Goal: Check status: Check status

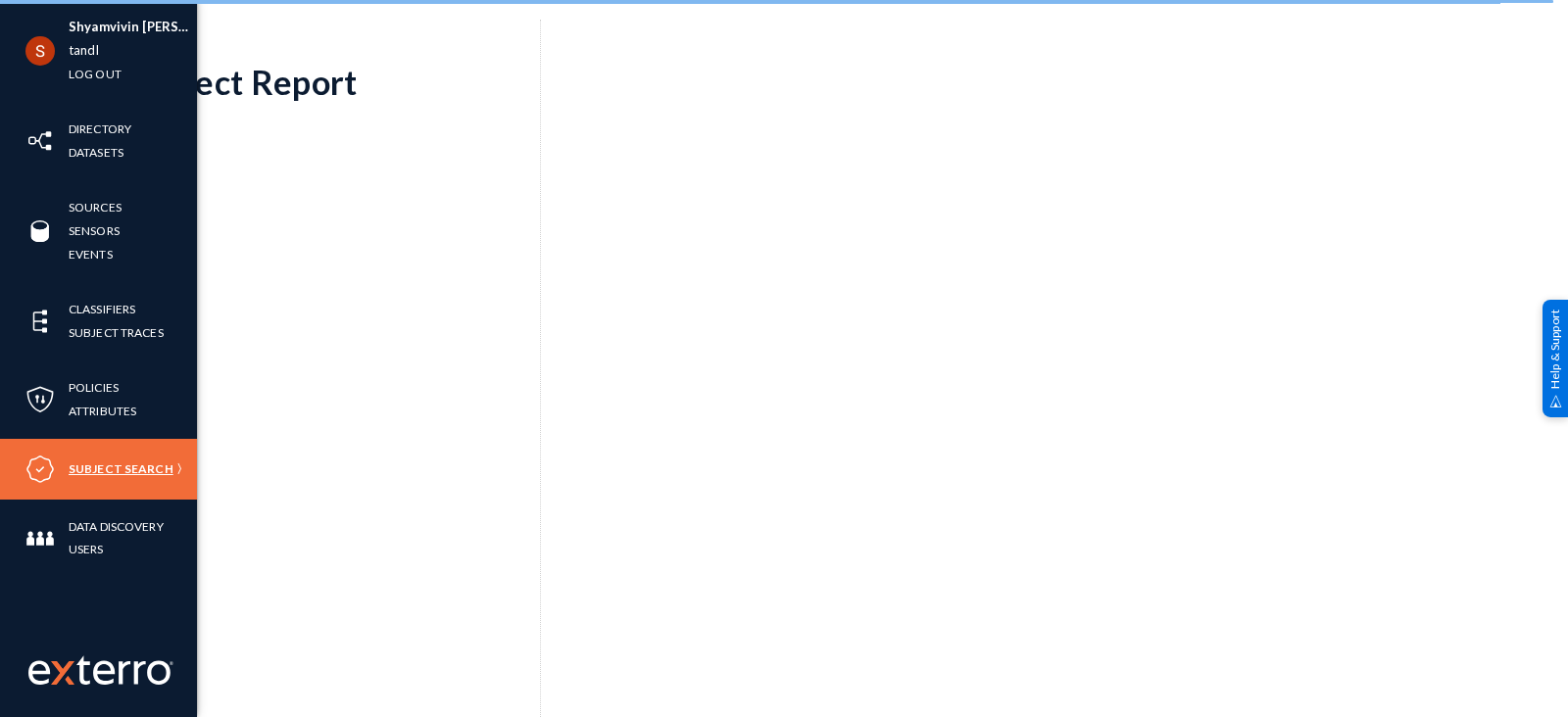
click at [103, 461] on link "Subject Search" at bounding box center [121, 468] width 105 height 23
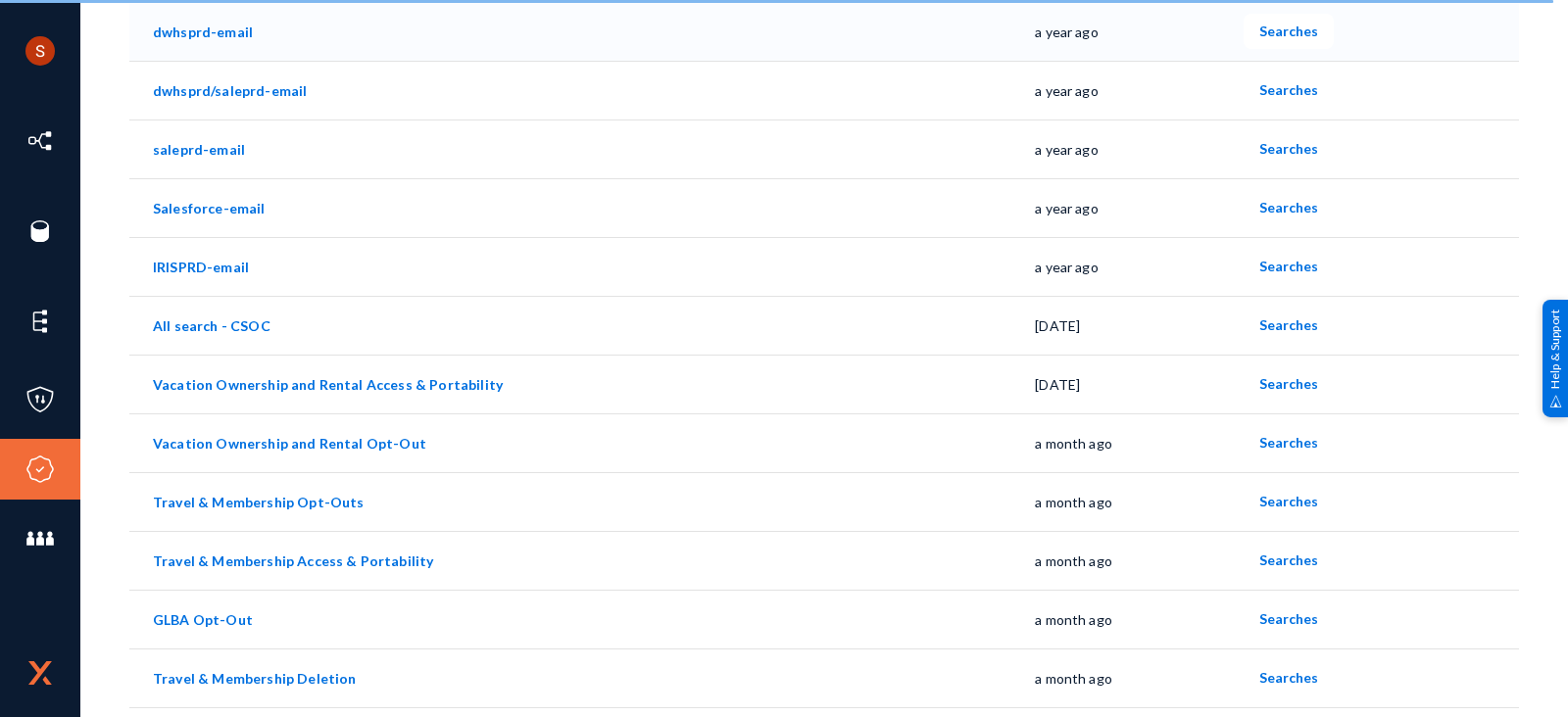
scroll to position [242, 0]
click at [1279, 380] on span "Searches" at bounding box center [1288, 382] width 59 height 17
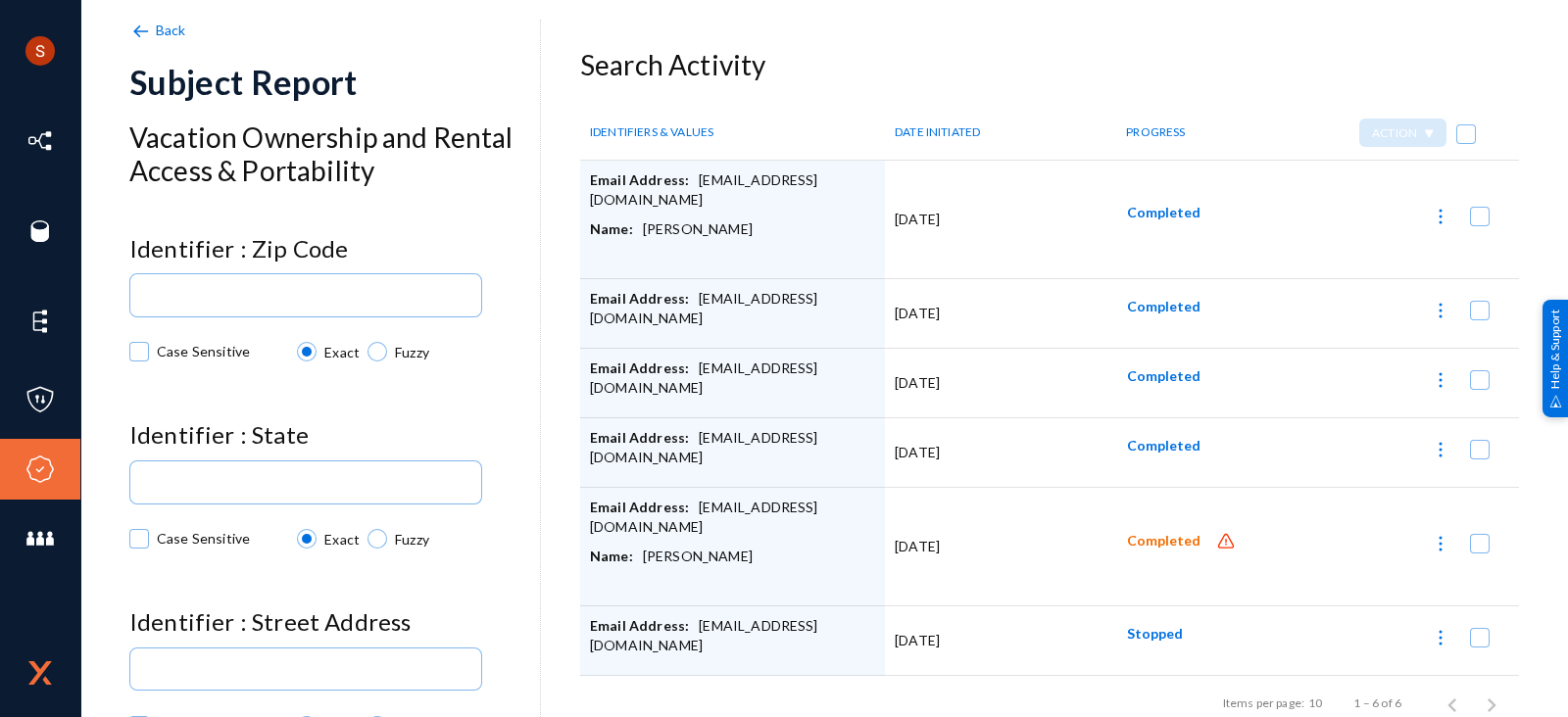
scroll to position [20, 0]
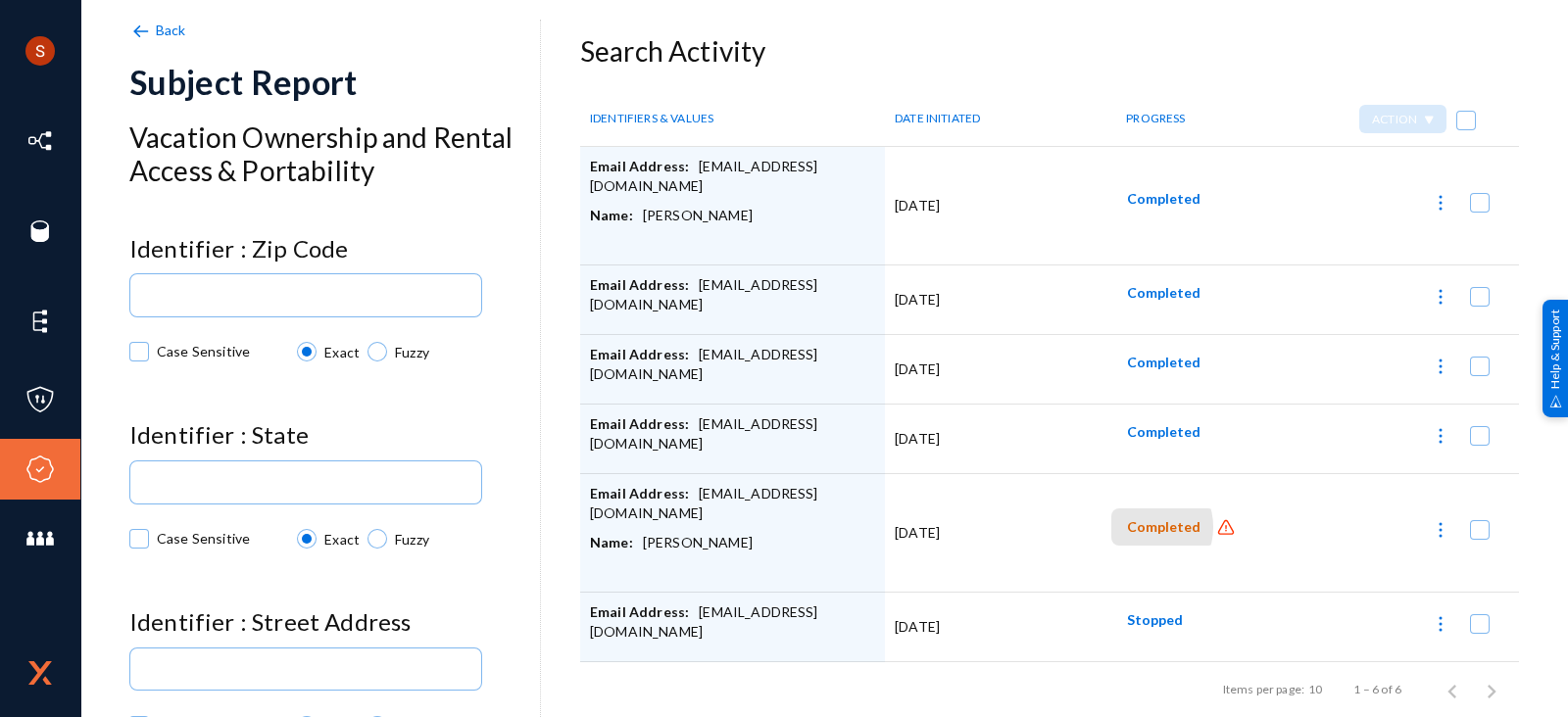
click at [1131, 521] on span "Completed" at bounding box center [1164, 527] width 74 height 17
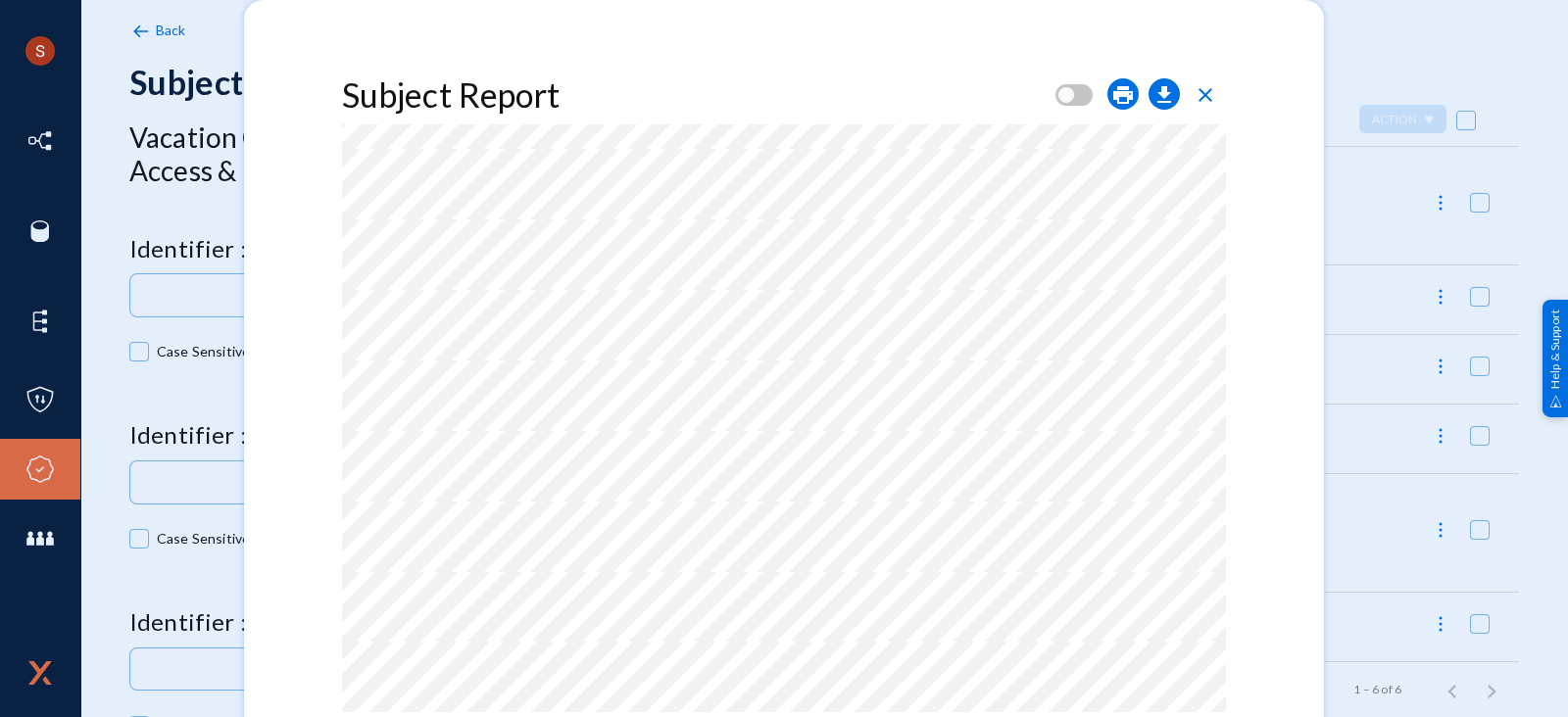
scroll to position [0, 0]
click at [757, 165] on div "VALUE(S)" at bounding box center [733, 161] width 294 height 54
click at [720, 170] on div "VALUE(S)" at bounding box center [733, 161] width 294 height 54
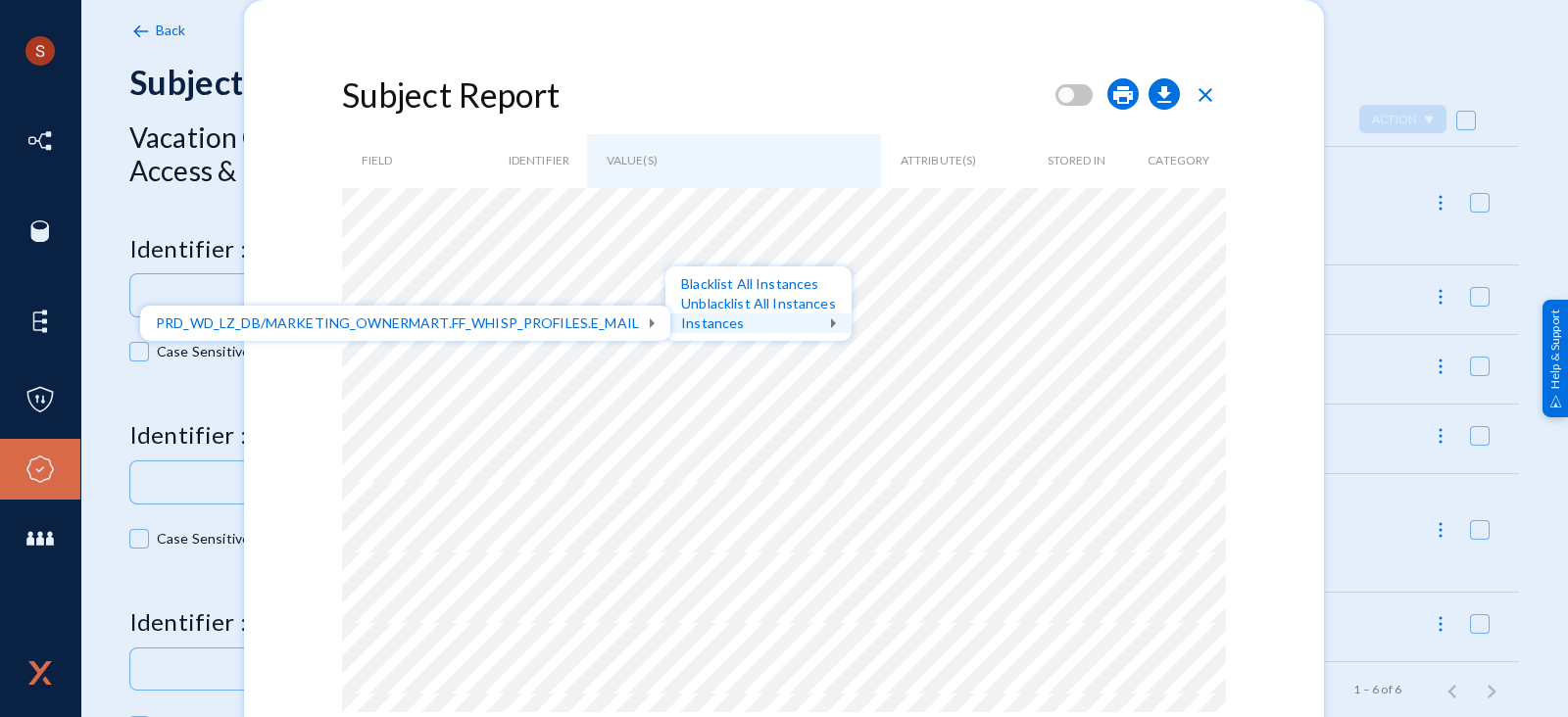
click at [714, 323] on div "Instances" at bounding box center [758, 324] width 186 height 20
click at [647, 214] on div at bounding box center [784, 358] width 1568 height 717
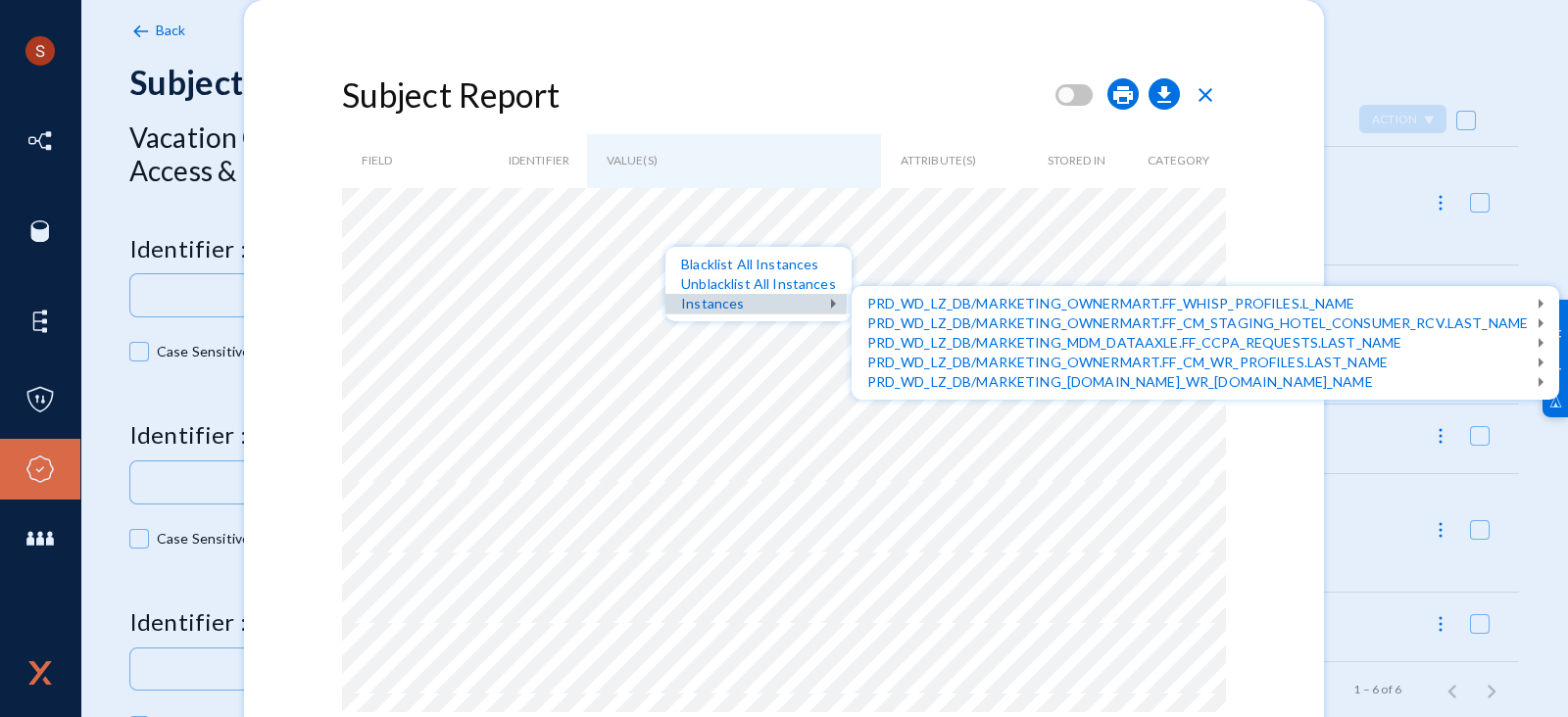
click at [692, 301] on div "Instances" at bounding box center [758, 304] width 186 height 20
click at [632, 311] on div at bounding box center [784, 358] width 1568 height 717
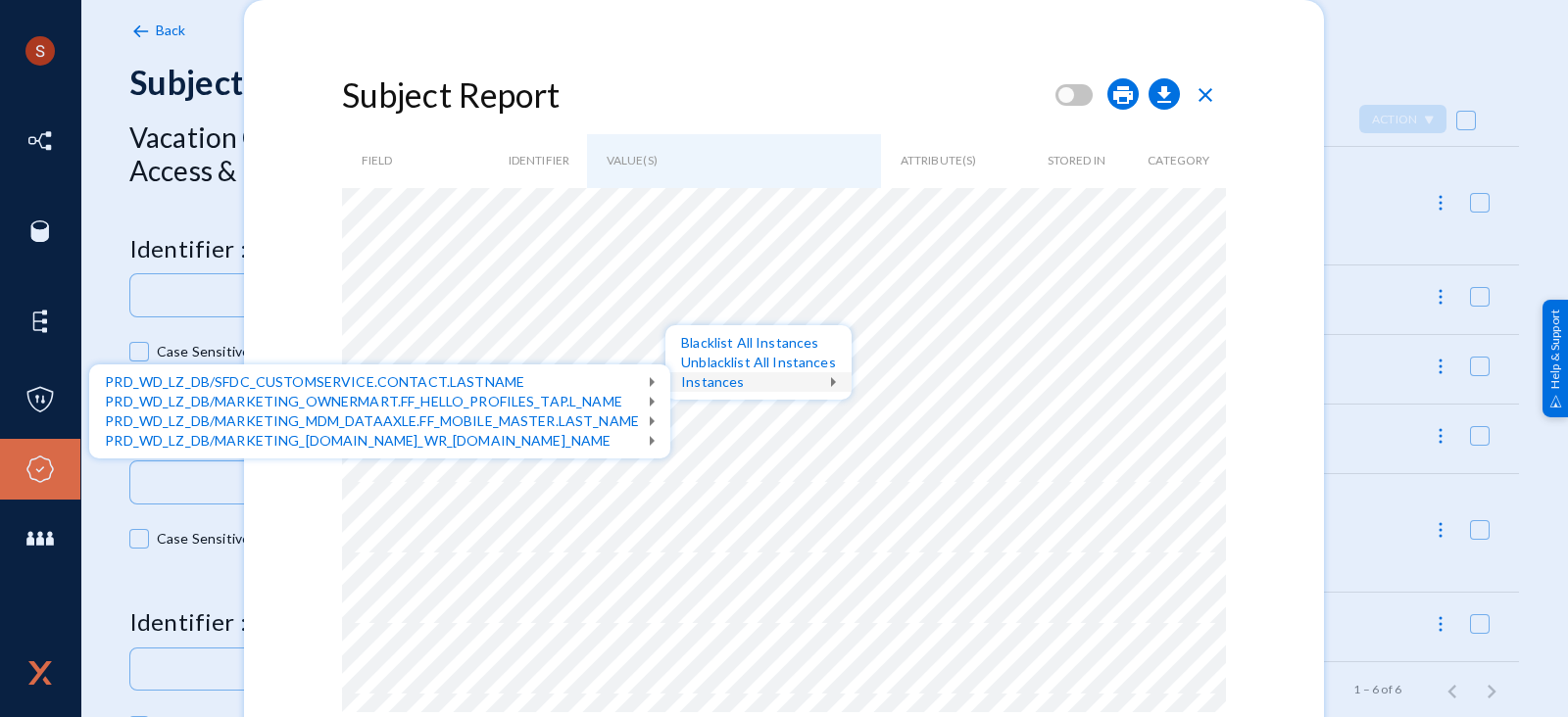
click at [699, 151] on div at bounding box center [784, 358] width 1568 height 717
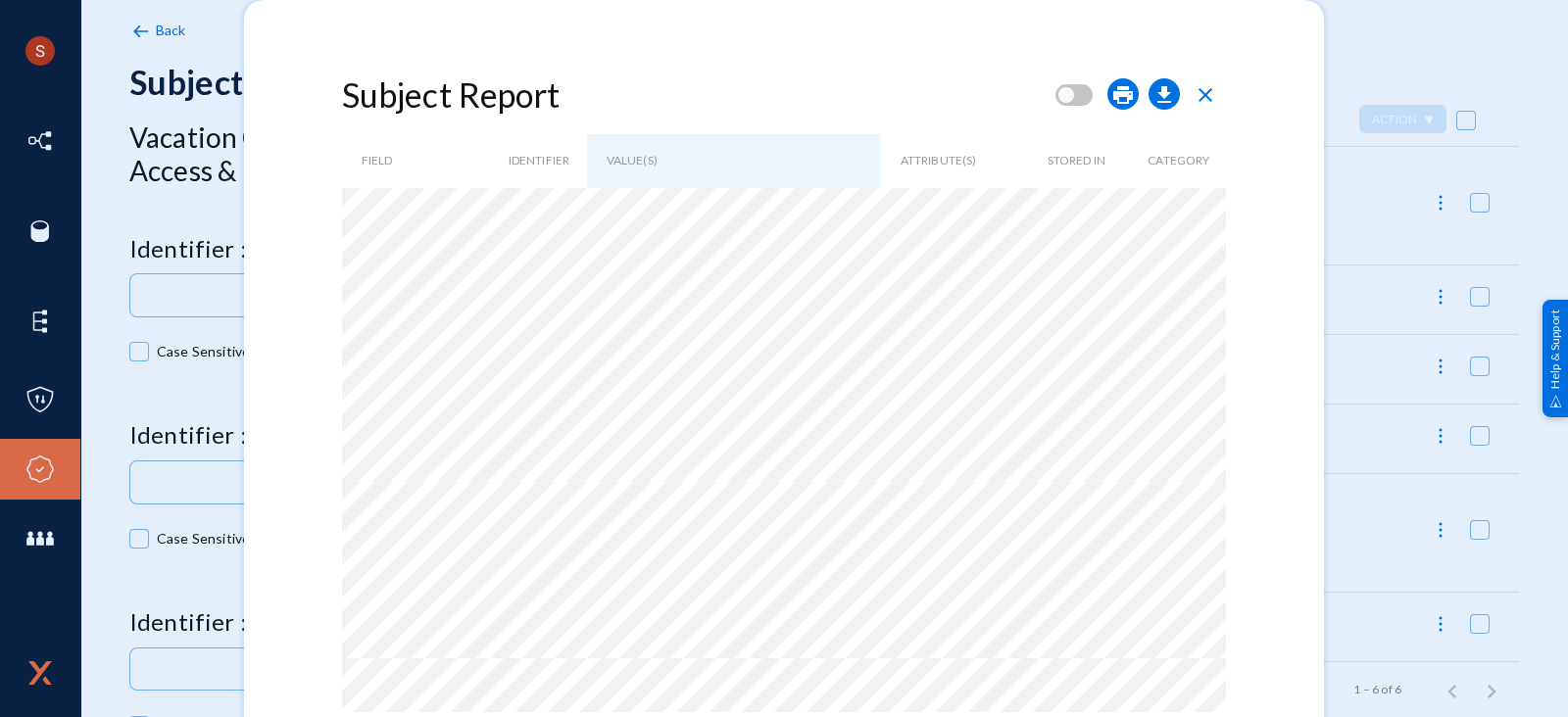
click at [1209, 93] on span "close" at bounding box center [1205, 96] width 24 height 24
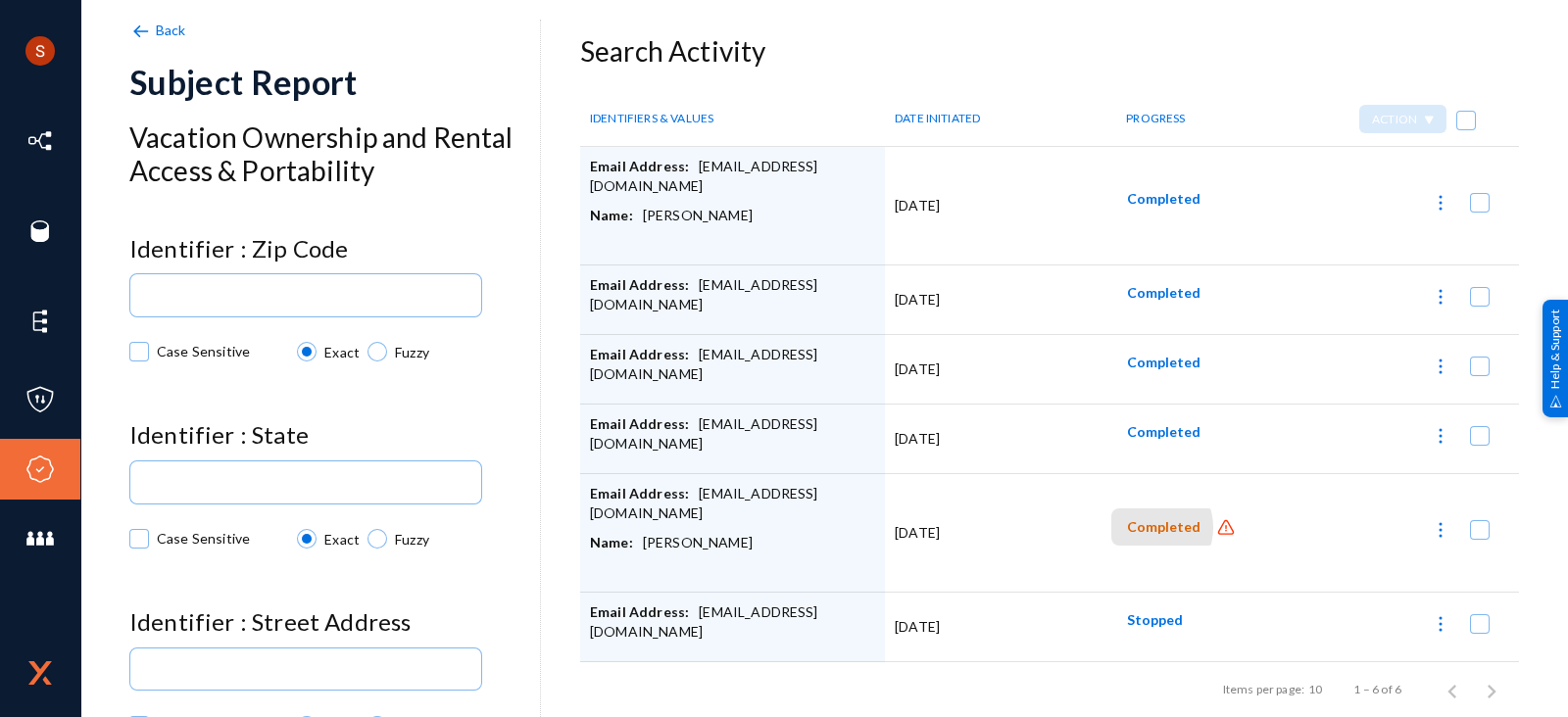
click at [1138, 521] on span "Completed" at bounding box center [1164, 527] width 74 height 17
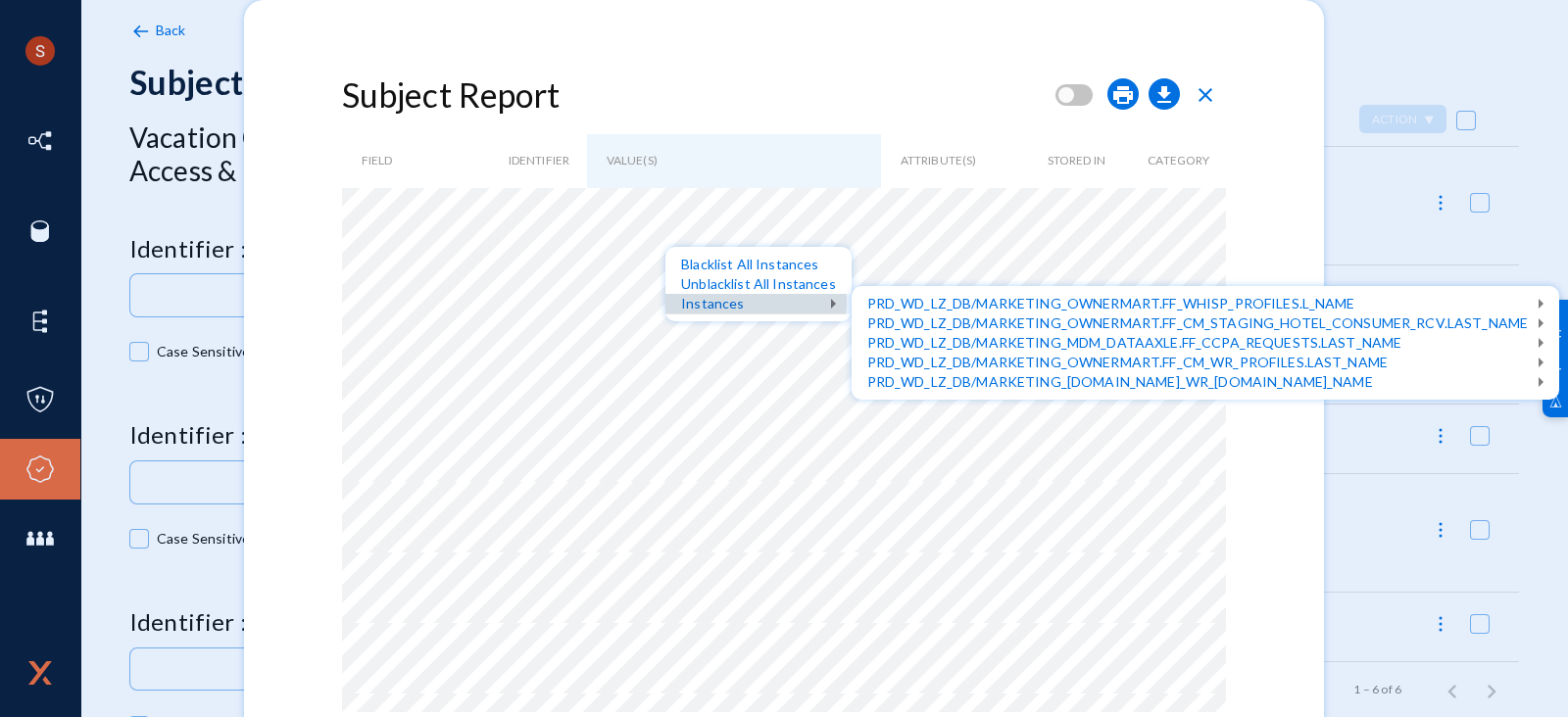
click at [731, 302] on div "Instances" at bounding box center [758, 304] width 186 height 20
click at [720, 417] on div at bounding box center [784, 358] width 1568 height 717
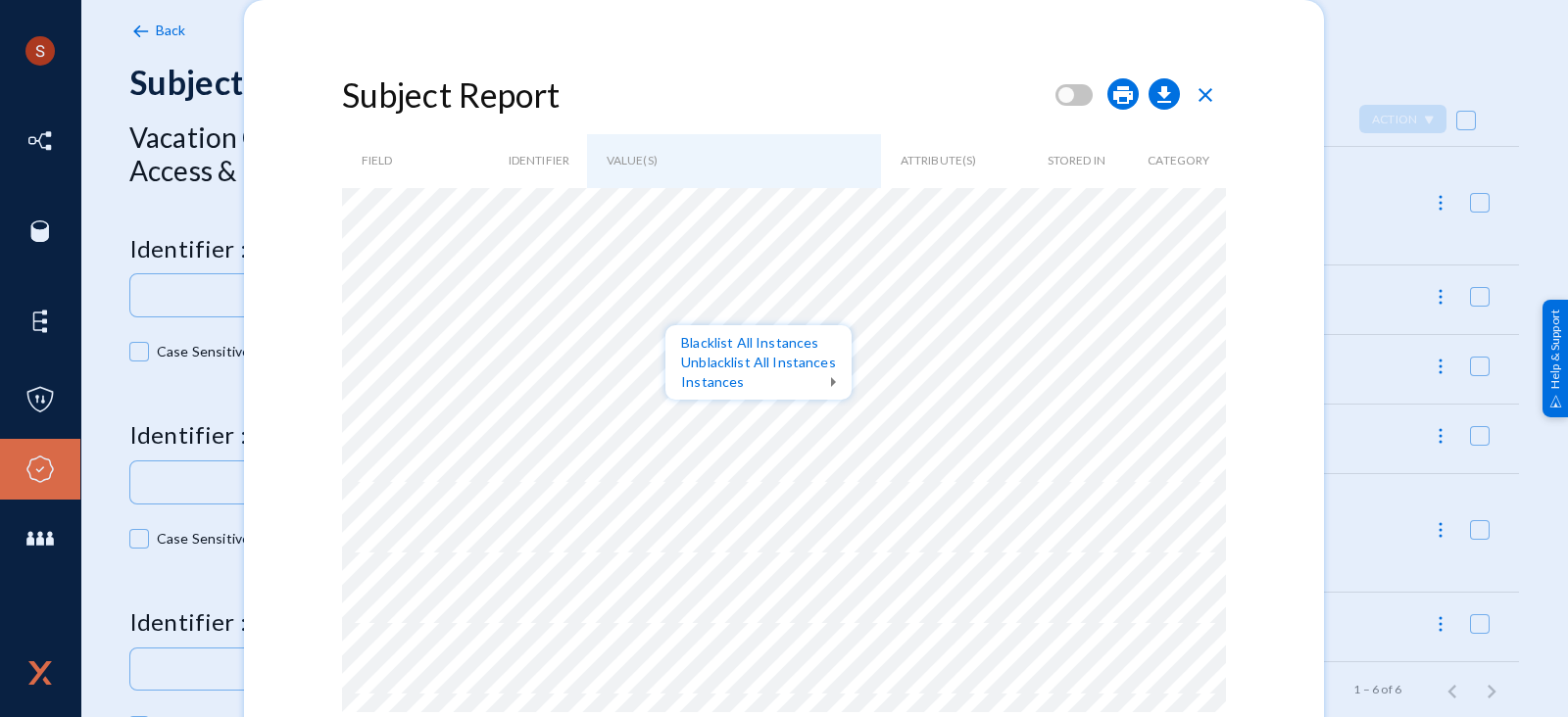
click at [893, 61] on div at bounding box center [784, 358] width 1568 height 717
click at [767, 171] on div at bounding box center [784, 358] width 1568 height 717
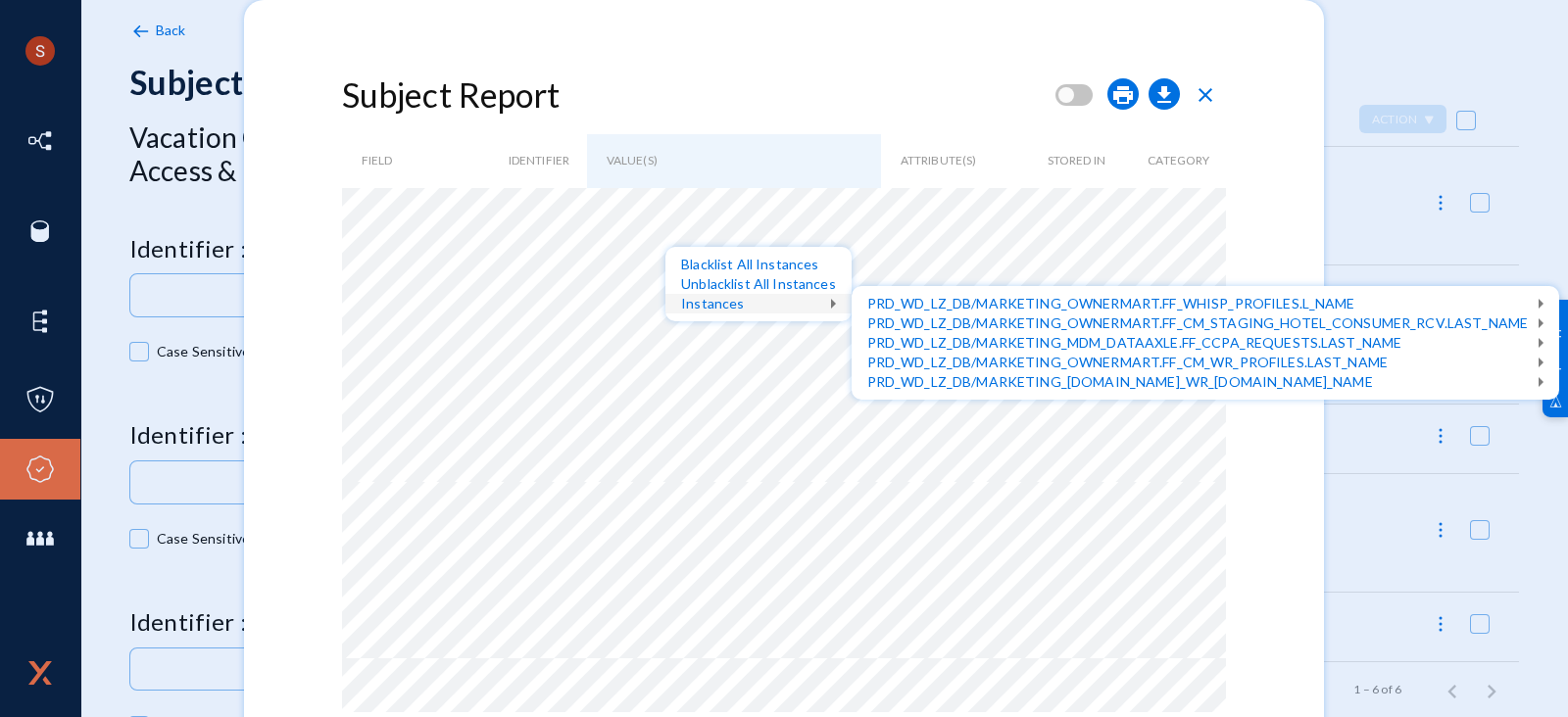
click at [620, 335] on div at bounding box center [784, 358] width 1568 height 717
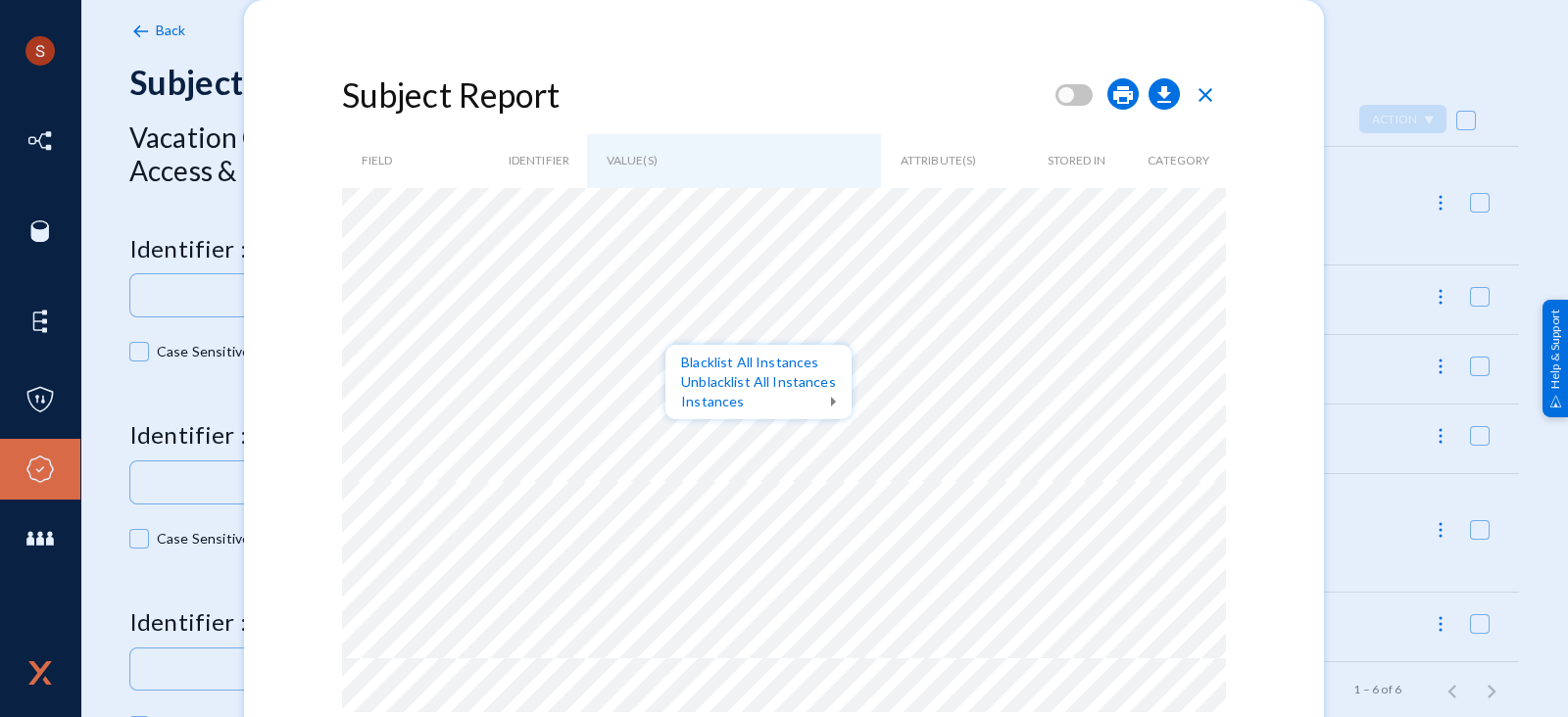
click at [758, 287] on div at bounding box center [784, 358] width 1568 height 717
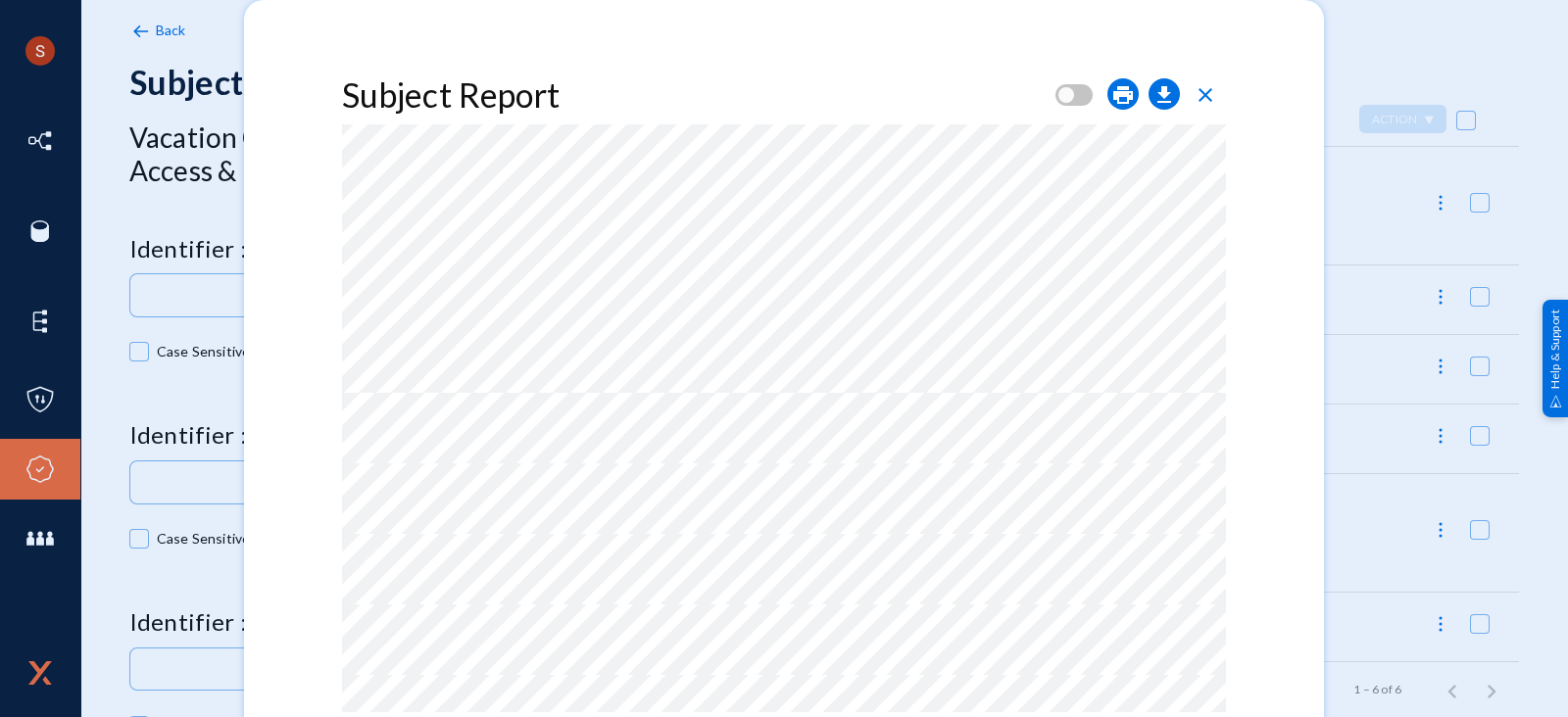
scroll to position [836, 0]
click at [1204, 88] on span "close" at bounding box center [1205, 96] width 24 height 24
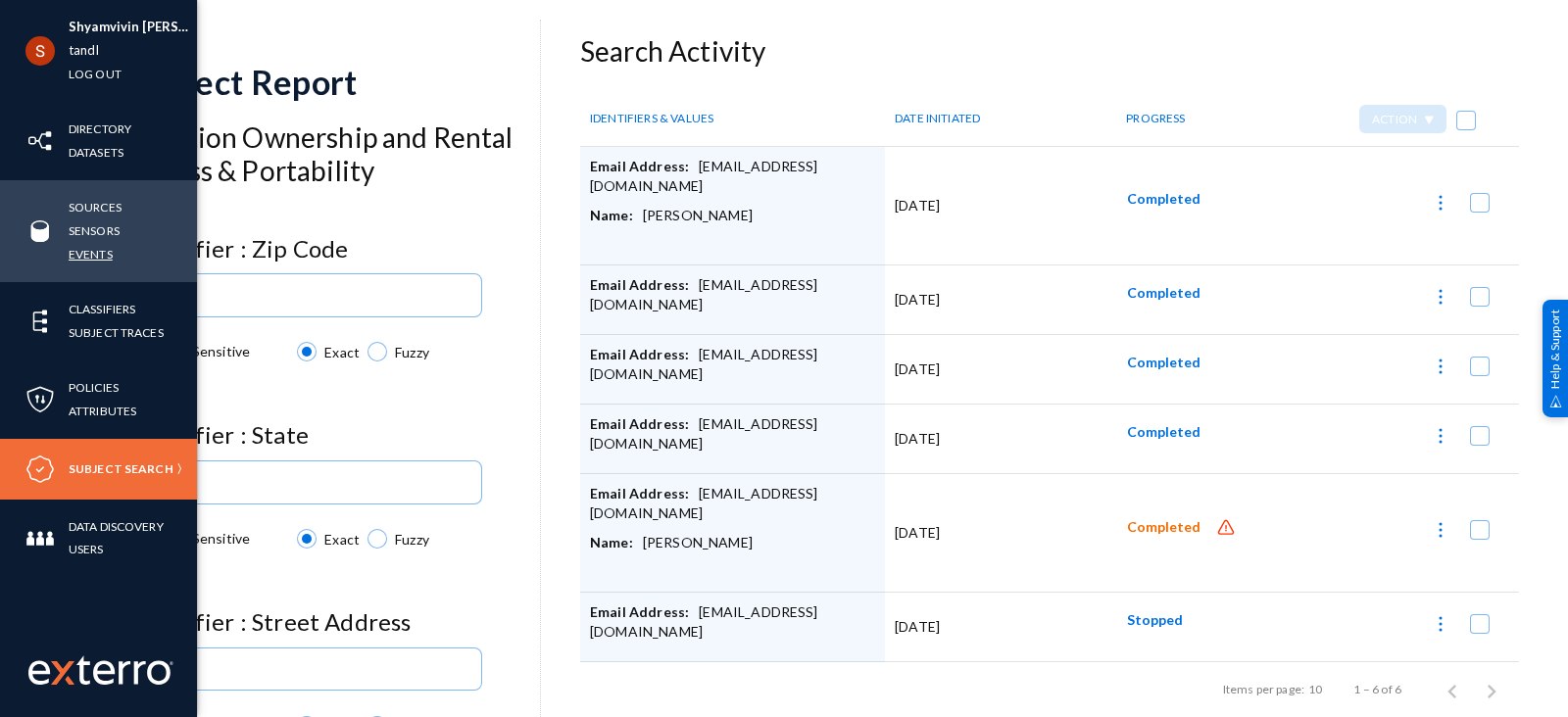
click at [84, 262] on link "Events" at bounding box center [91, 254] width 44 height 23
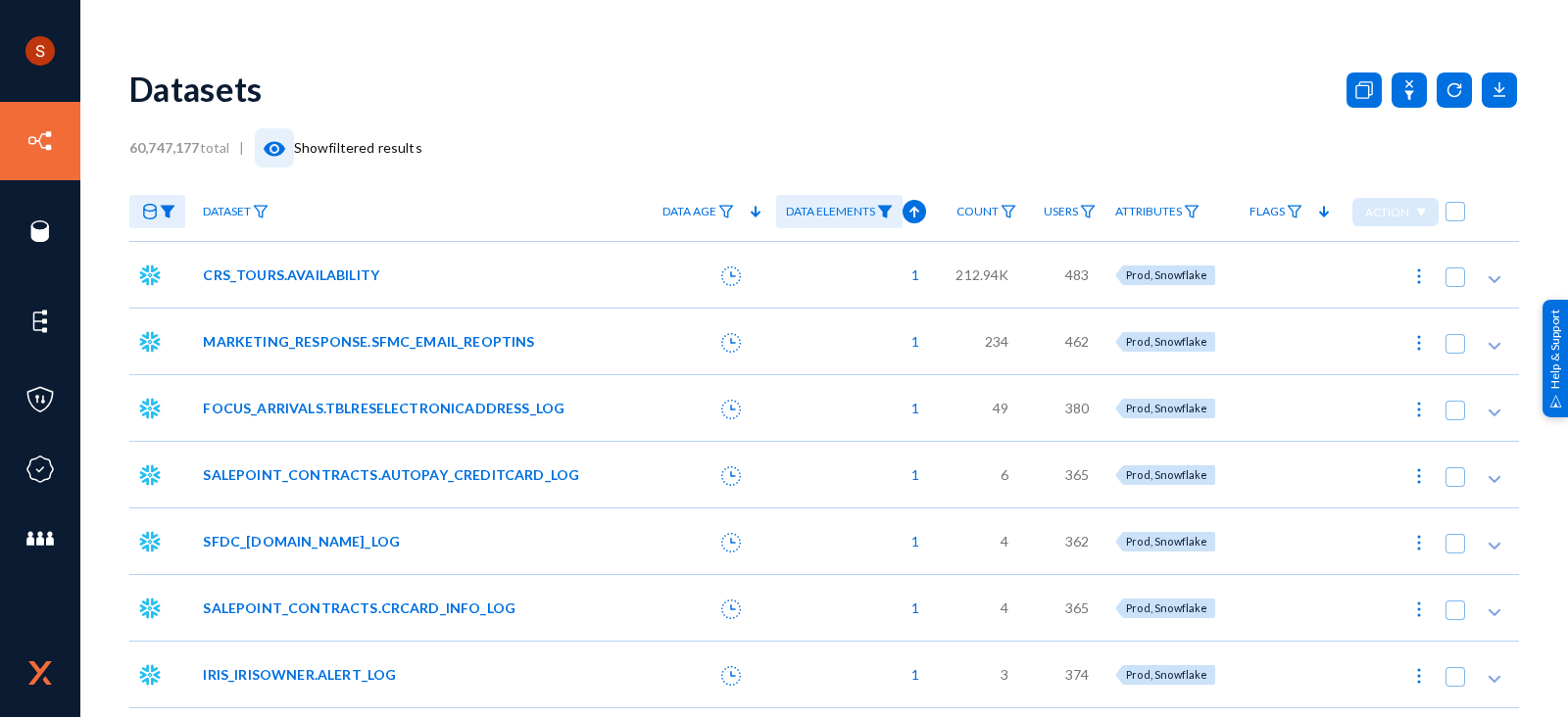
click at [274, 149] on mat-icon "visibility" at bounding box center [275, 149] width 24 height 24
